Goal: Task Accomplishment & Management: Manage account settings

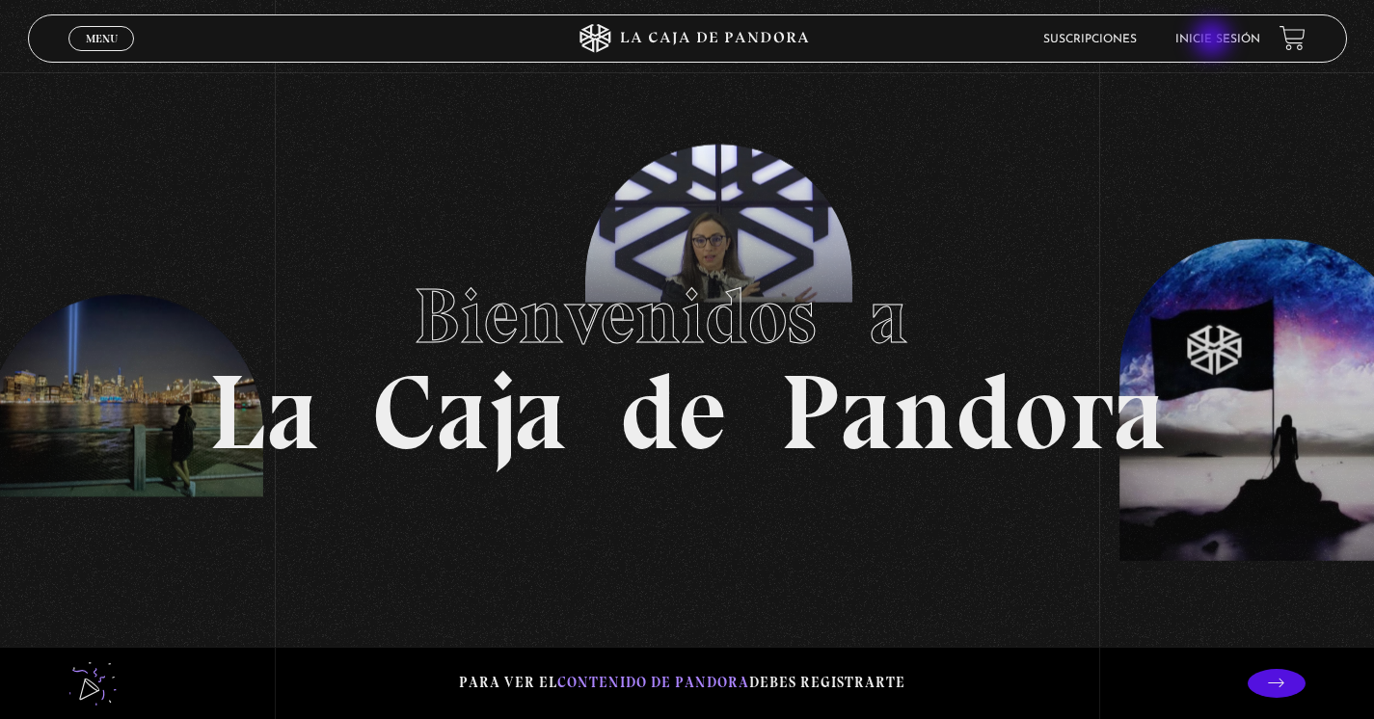
click at [1214, 40] on link "Inicie sesión" at bounding box center [1217, 40] width 85 height 12
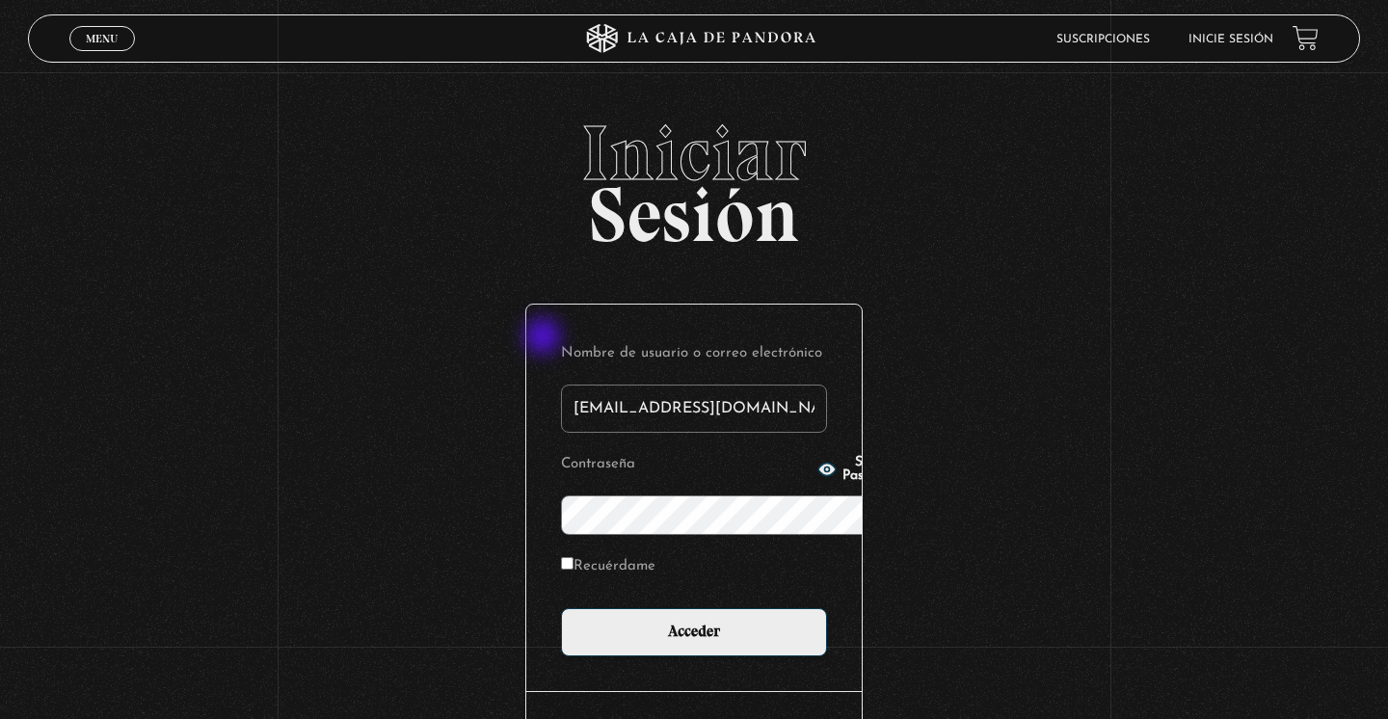
click at [561, 385] on input "[EMAIL_ADDRESS][DOMAIN_NAME]" at bounding box center [694, 409] width 266 height 48
type input "[EMAIL_ADDRESS][DOMAIN_NAME]"
click at [818, 465] on icon "button" at bounding box center [826, 470] width 17 height 13
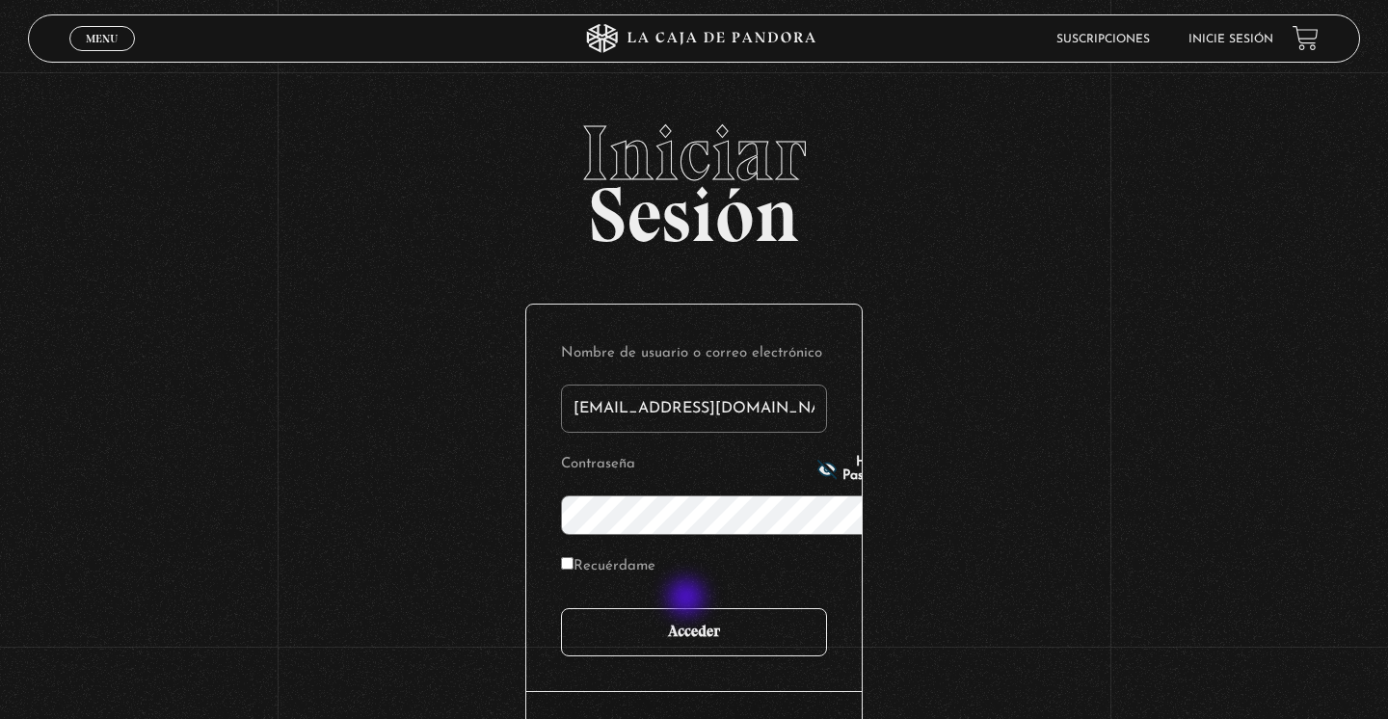
click at [699, 608] on input "Acceder" at bounding box center [694, 632] width 266 height 48
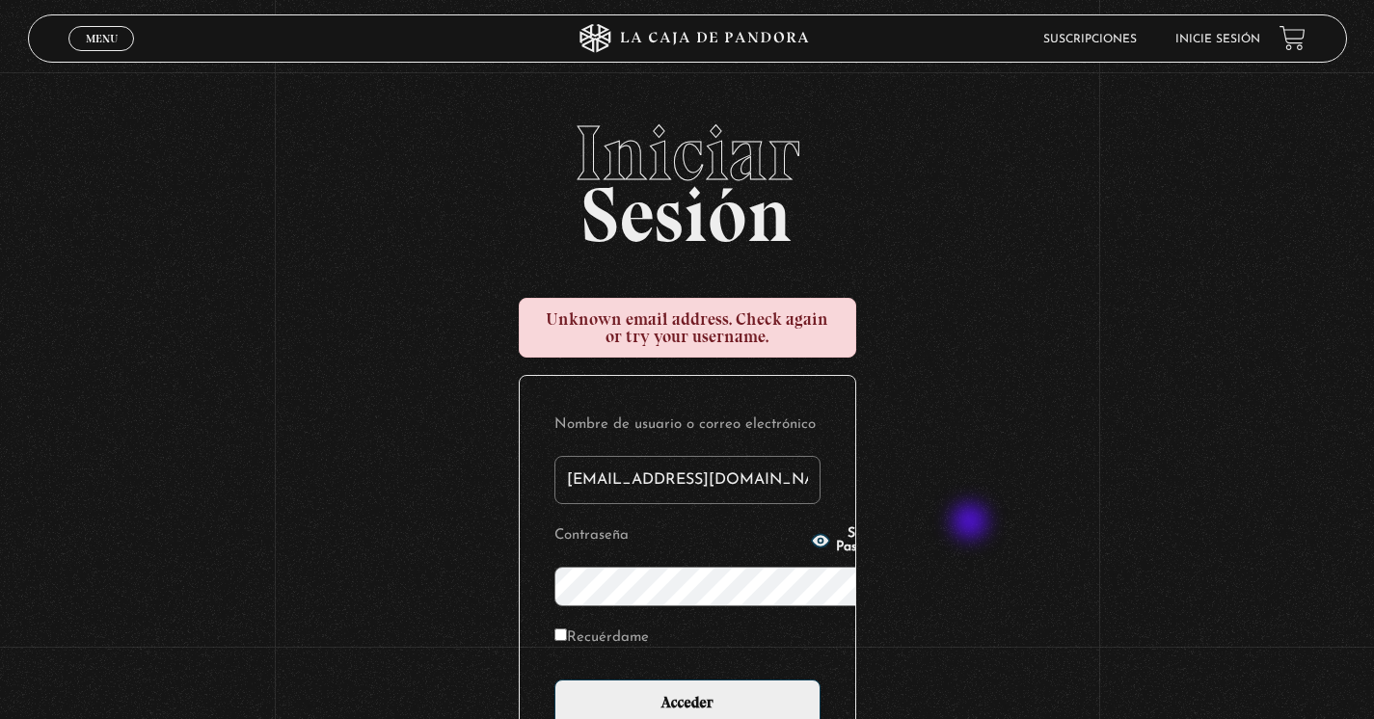
type input "[EMAIL_ADDRESS][DOMAIN_NAME]"
click at [811, 548] on icon "button" at bounding box center [819, 541] width 17 height 13
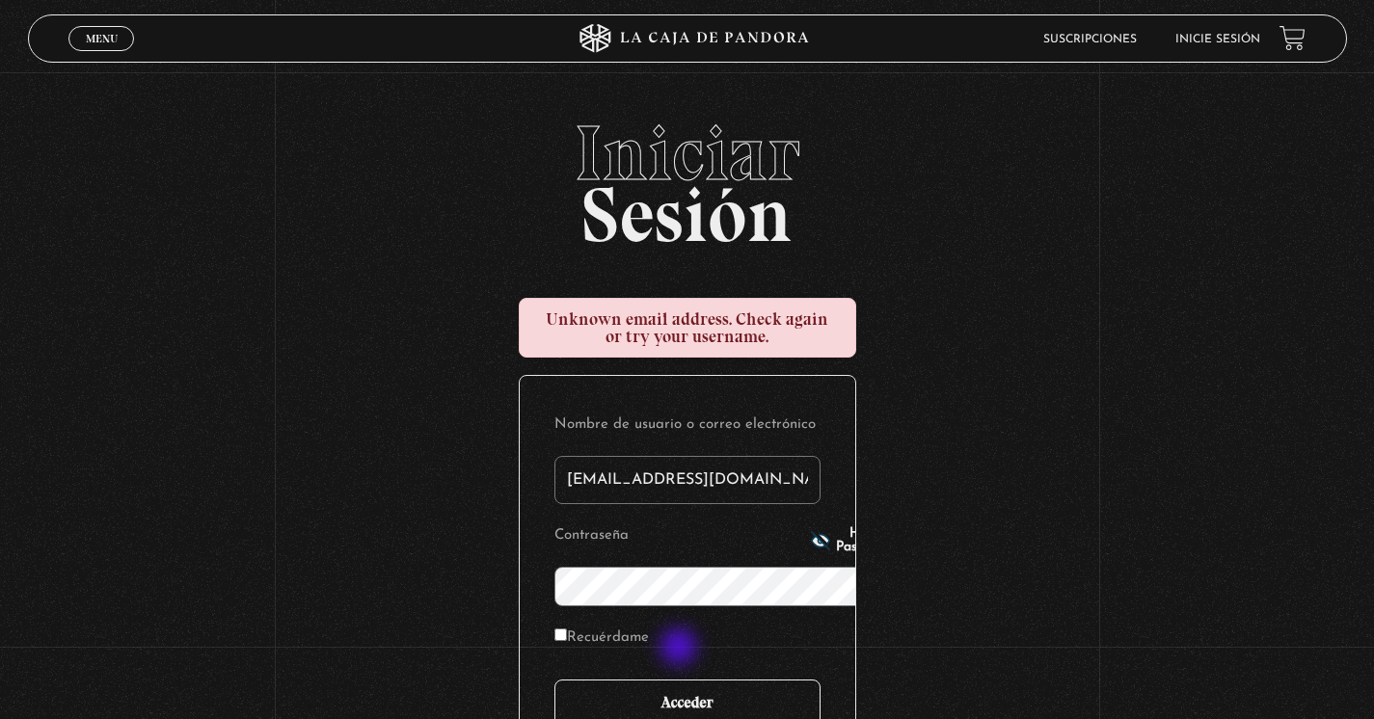
click at [681, 680] on input "Acceder" at bounding box center [687, 704] width 266 height 48
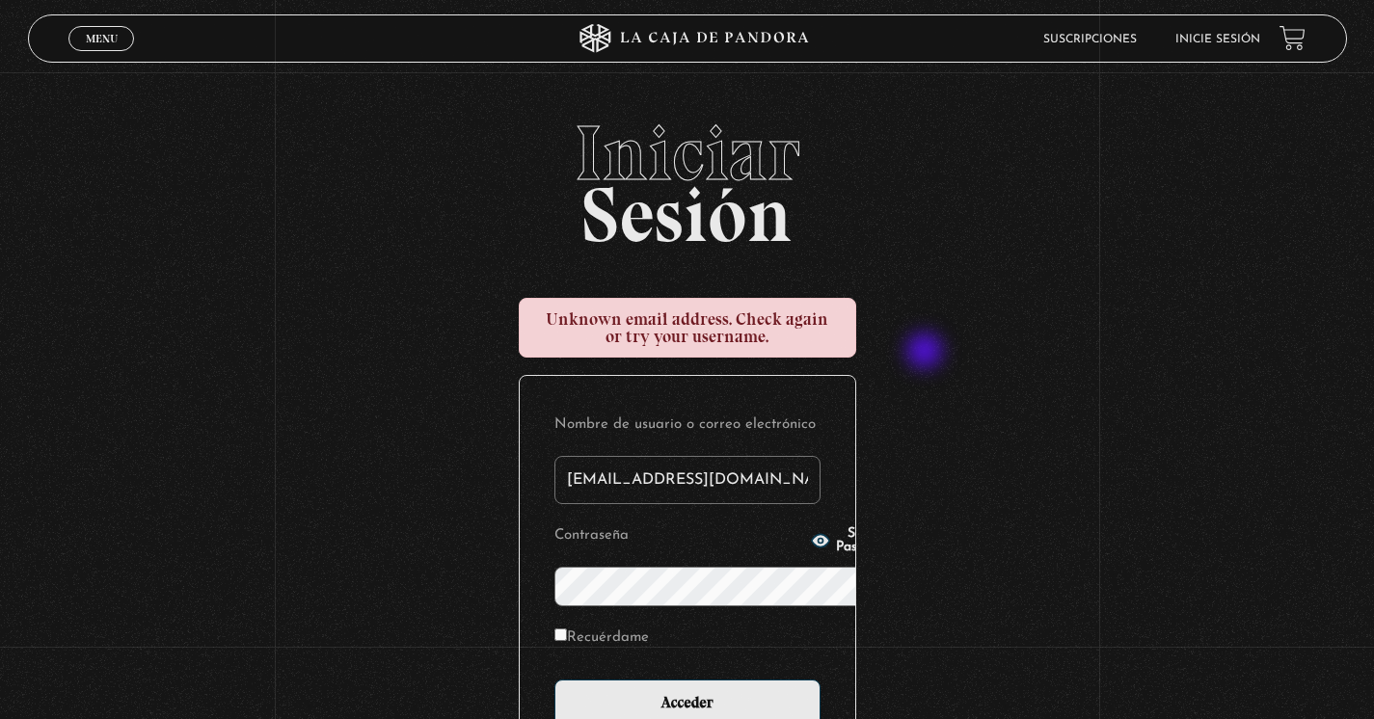
click at [957, 373] on div "Iniciar Sesión Unknown email address. Check again or try your username. Nombre …" at bounding box center [687, 515] width 1374 height 801
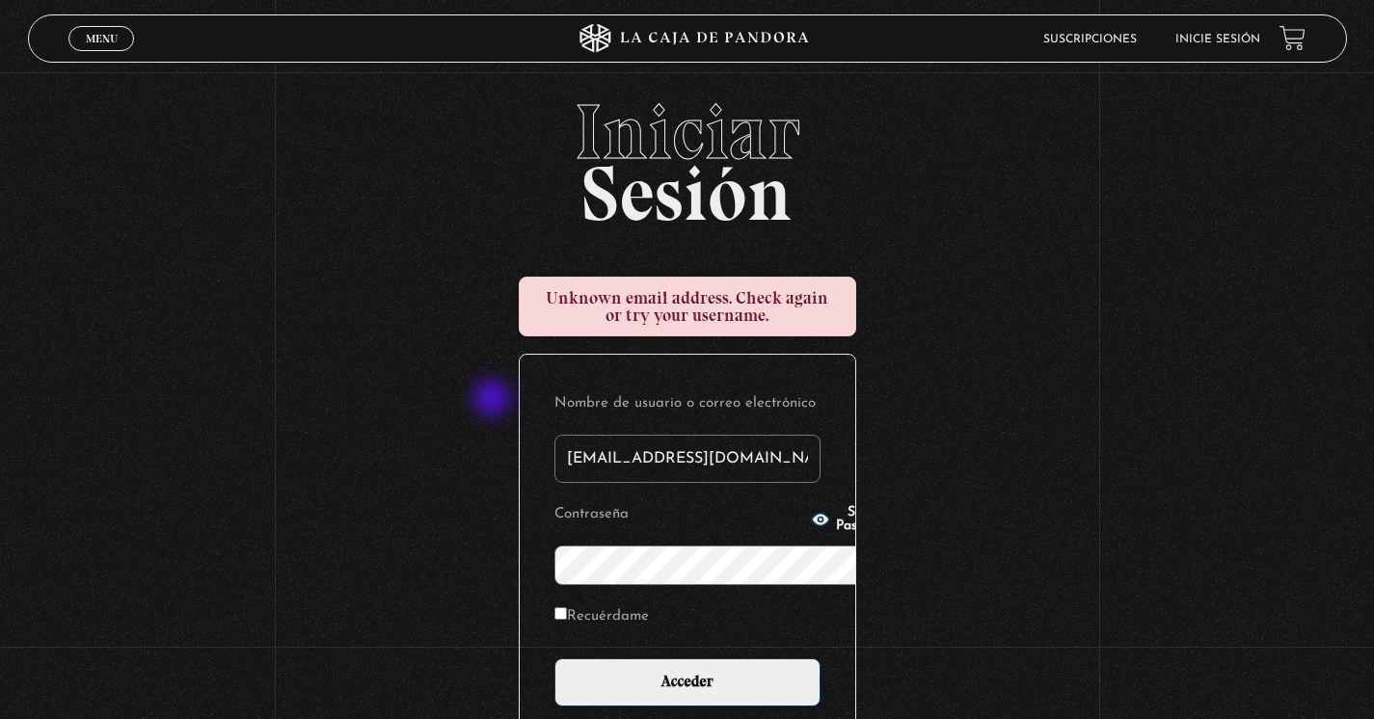
drag, startPoint x: 737, startPoint y: 400, endPoint x: 459, endPoint y: 400, distance: 277.6
click at [459, 400] on div "Iniciar Sesión Unknown email address. Check again or try your username. Nombre …" at bounding box center [687, 494] width 1374 height 801
type input "M"
type input "[EMAIL_ADDRESS][DOMAIN_NAME]"
click at [968, 531] on div "Iniciar Sesión Unknown email address. Check again or try your username. Nombre …" at bounding box center [687, 494] width 1374 height 801
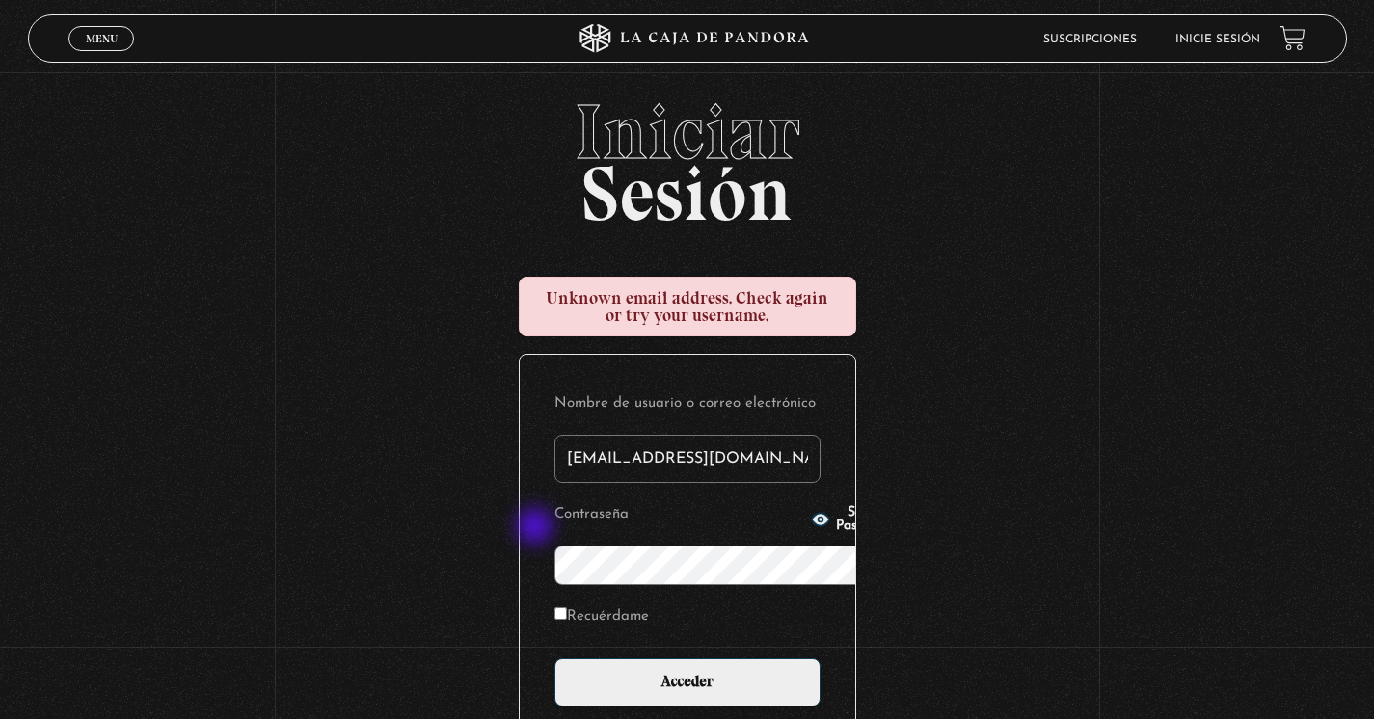
click at [817, 522] on circle "button" at bounding box center [819, 520] width 5 height 5
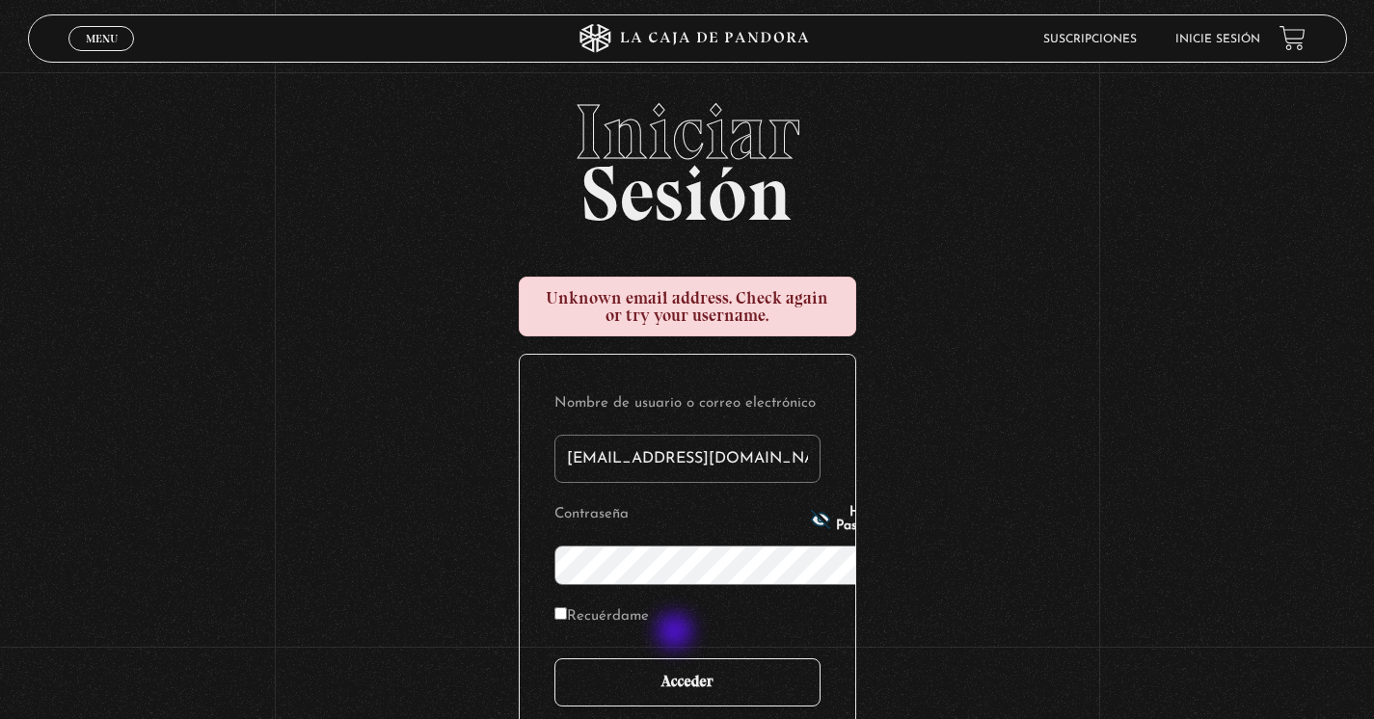
click at [678, 658] on input "Acceder" at bounding box center [687, 682] width 266 height 48
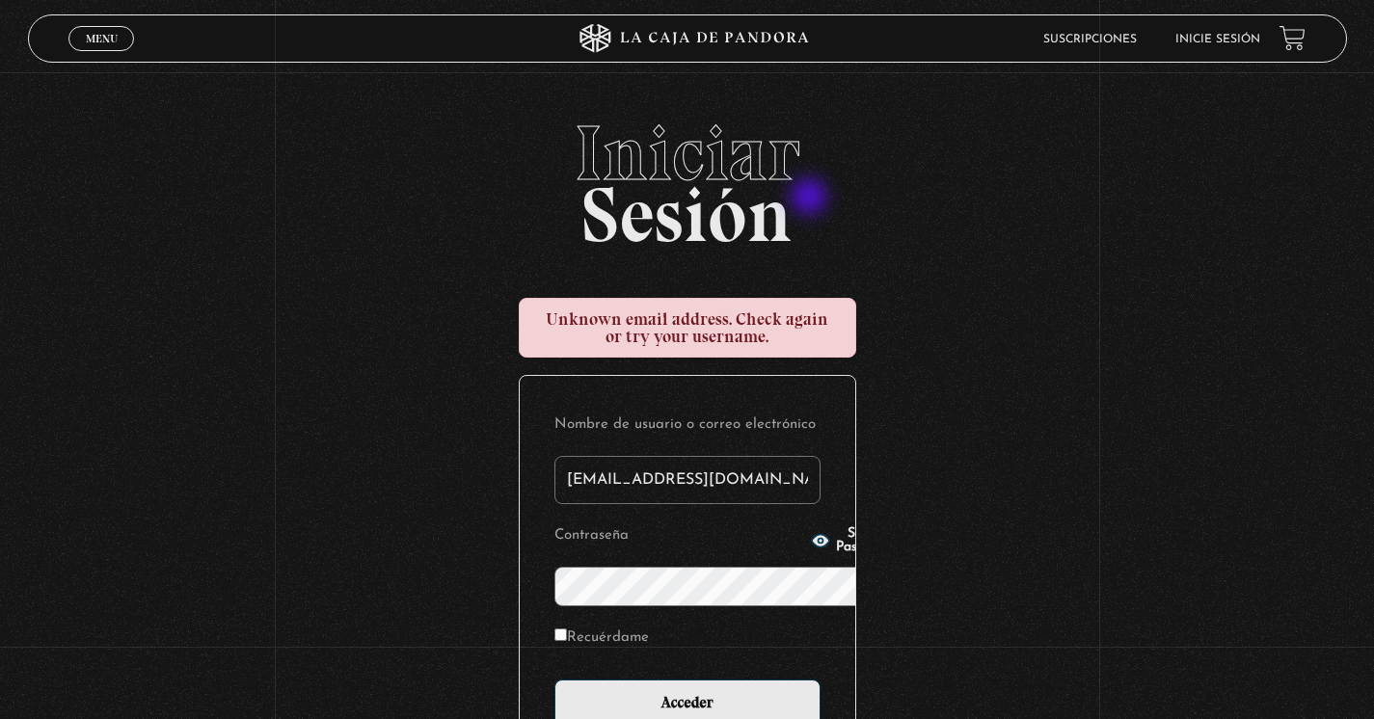
scroll to position [21, 0]
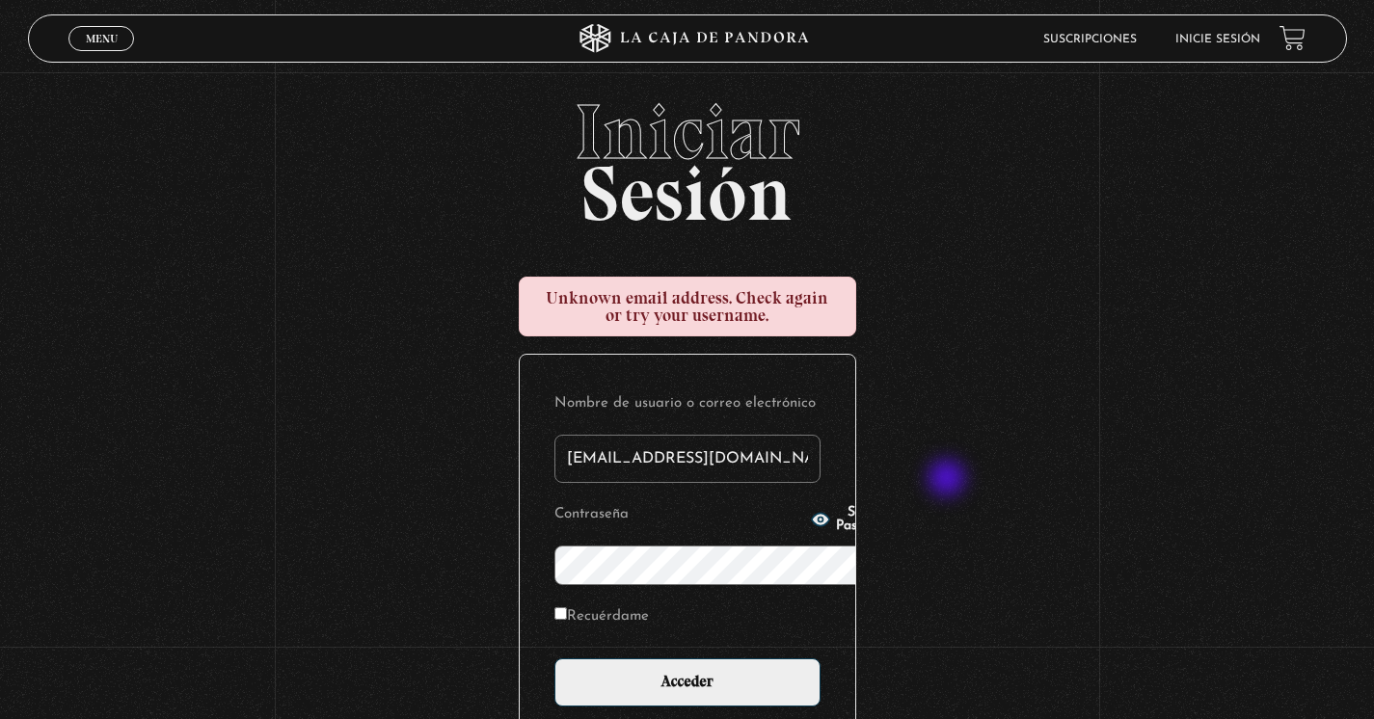
click at [951, 479] on div "Iniciar Sesión Unknown email address. Check again or try your username. Nombre …" at bounding box center [687, 494] width 1374 height 801
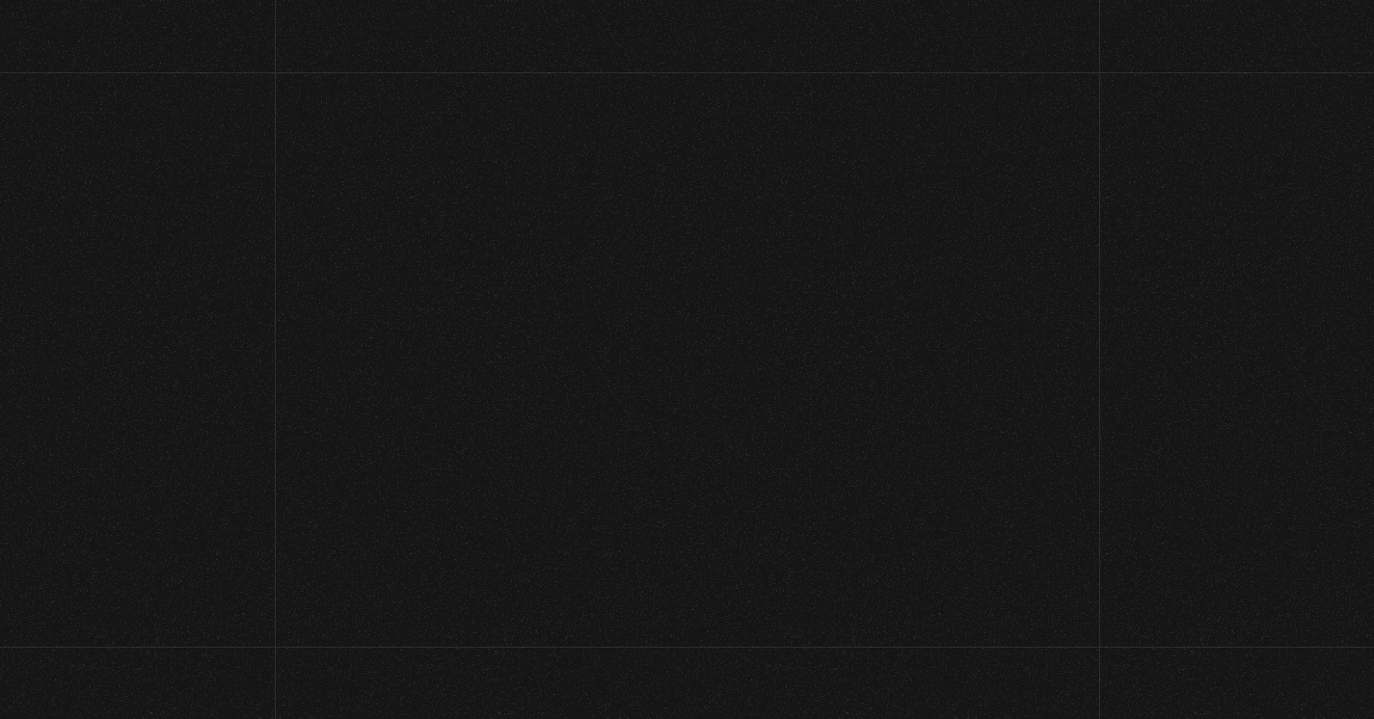
scroll to position [21, 0]
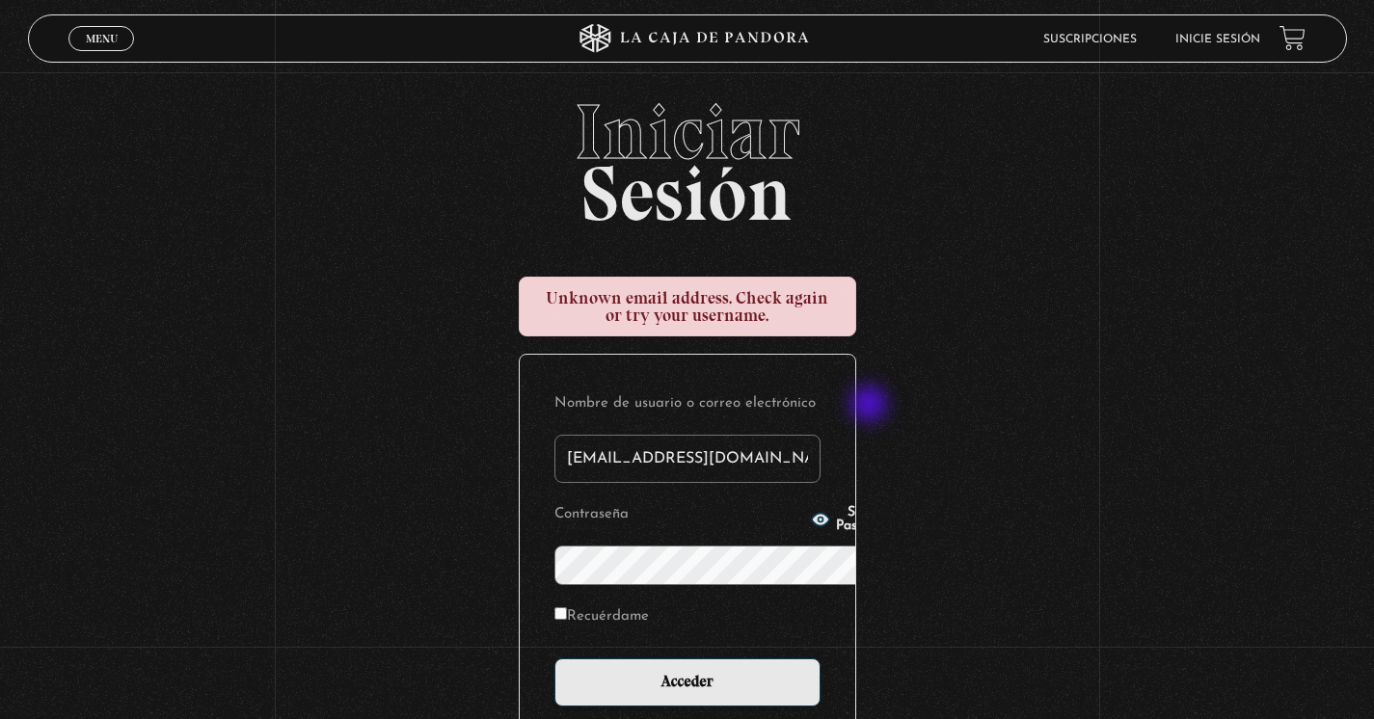
click at [974, 428] on div "Iniciar Sesión Unknown email address. Check again or try your username. Nombre …" at bounding box center [687, 494] width 1374 height 801
click at [554, 435] on input "[EMAIL_ADDRESS][DOMAIN_NAME]" at bounding box center [687, 459] width 266 height 48
click at [811, 529] on icon "button" at bounding box center [820, 519] width 19 height 19
click at [554, 607] on input "Recuérdame" at bounding box center [560, 613] width 13 height 13
checkbox input "true"
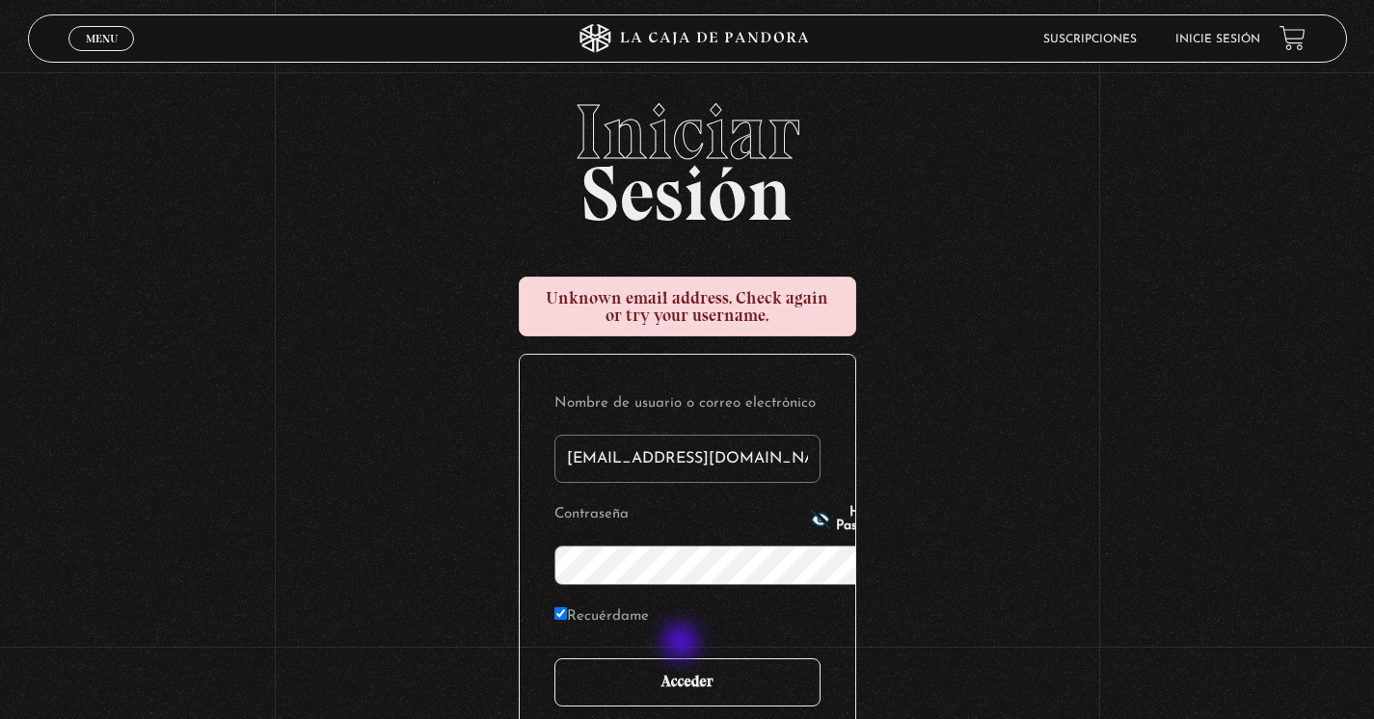
click at [684, 658] on input "Acceder" at bounding box center [687, 682] width 266 height 48
